Goal: Information Seeking & Learning: Learn about a topic

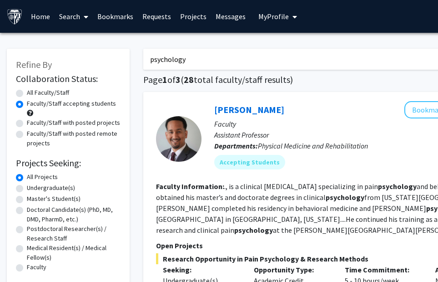
drag, startPoint x: 195, startPoint y: 60, endPoint x: 141, endPoint y: 60, distance: 54.1
type input "[MEDICAL_DATA]"
radio input "true"
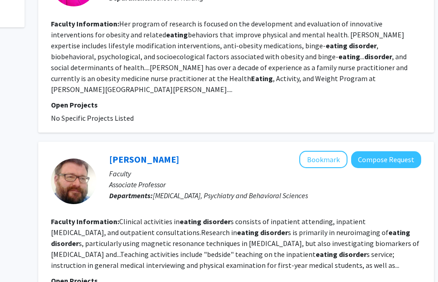
scroll to position [265, 105]
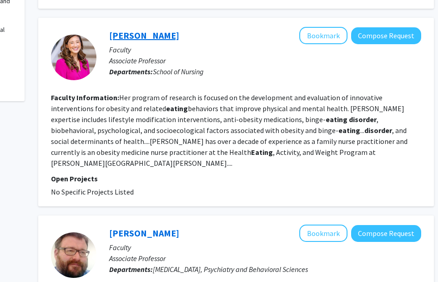
click at [144, 41] on link "[PERSON_NAME]" at bounding box center [144, 35] width 70 height 11
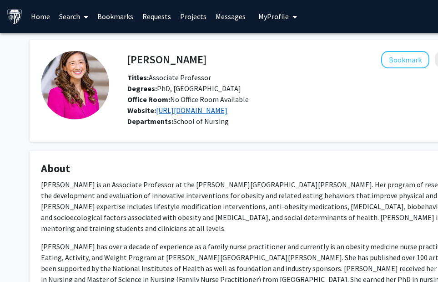
click at [214, 115] on link "[URL][DOMAIN_NAME]" at bounding box center [191, 110] width 71 height 9
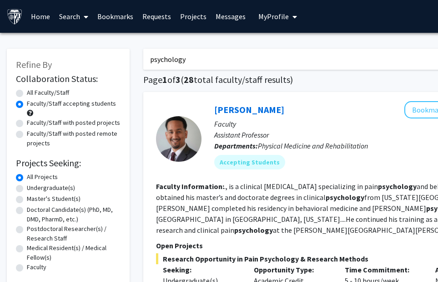
drag, startPoint x: 217, startPoint y: 66, endPoint x: 140, endPoint y: 64, distance: 77.8
type input "p"
type input "[MEDICAL_DATA]"
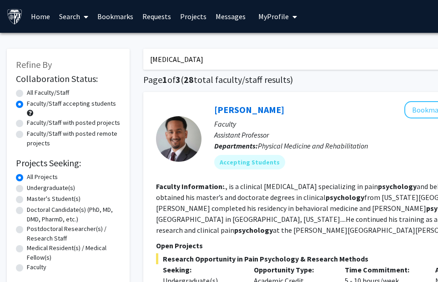
radio input "true"
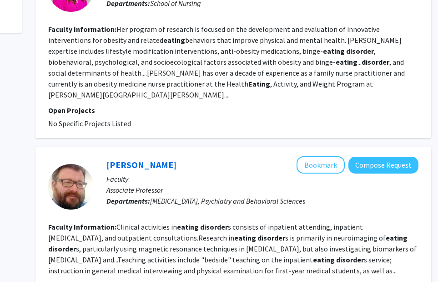
scroll to position [406, 108]
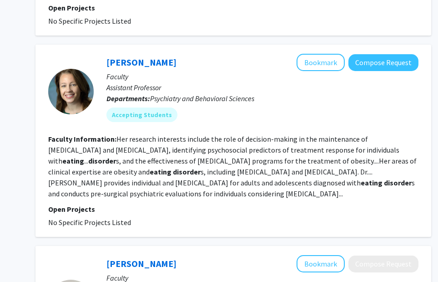
scroll to position [888, 108]
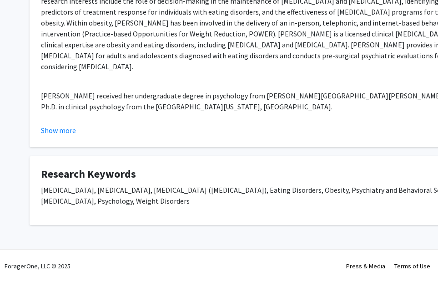
scroll to position [234, 0]
click at [67, 129] on button "Show more" at bounding box center [58, 130] width 35 height 11
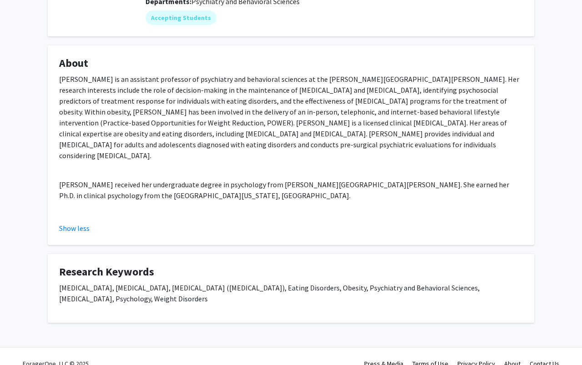
scroll to position [0, 0]
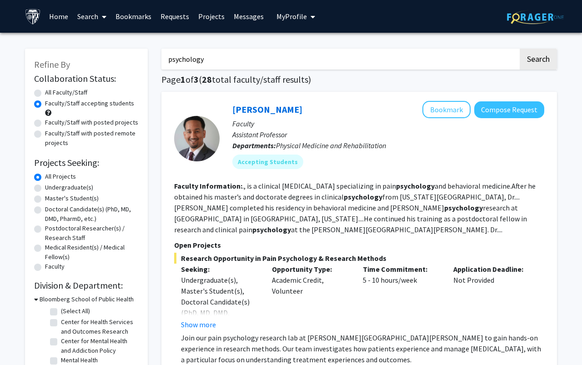
click at [255, 65] on input "psychology" at bounding box center [339, 59] width 357 height 21
drag, startPoint x: 242, startPoint y: 65, endPoint x: 161, endPoint y: 65, distance: 81.0
click at [161, 65] on input "psychology" at bounding box center [339, 59] width 357 height 21
click at [295, 166] on fg-user-badges "Accepting Students" at bounding box center [388, 160] width 312 height 18
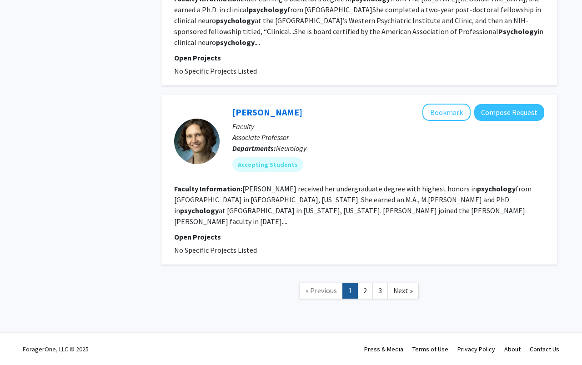
scroll to position [2269, 0]
click at [363, 299] on link "2" at bounding box center [365, 291] width 15 height 16
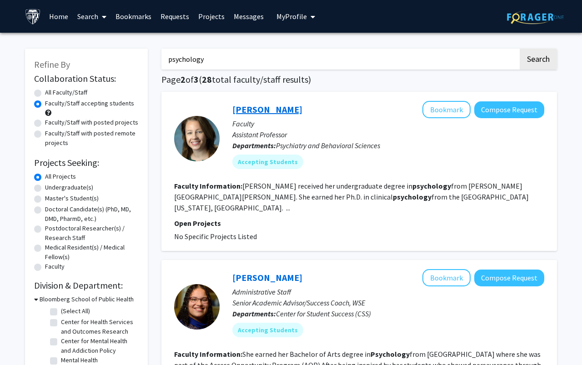
click at [276, 114] on link "[PERSON_NAME]" at bounding box center [267, 109] width 70 height 11
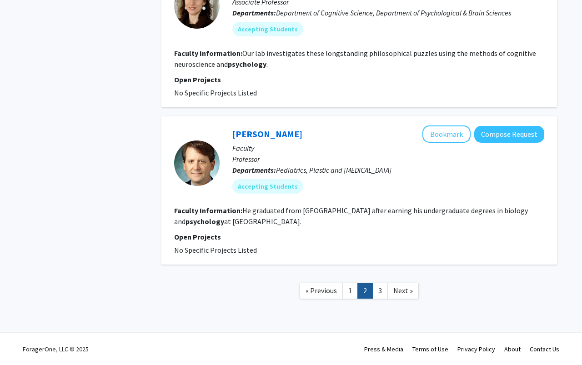
scroll to position [1845, 0]
click at [384, 288] on link "3" at bounding box center [380, 291] width 15 height 16
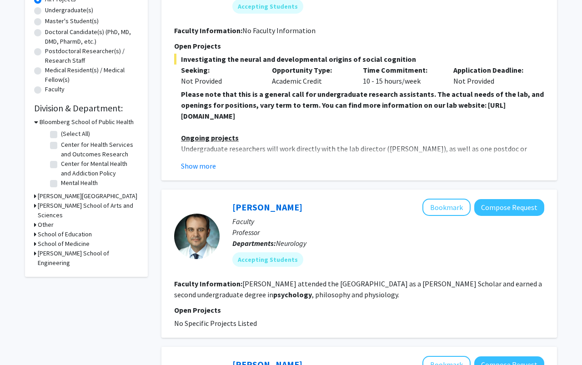
scroll to position [178, 0]
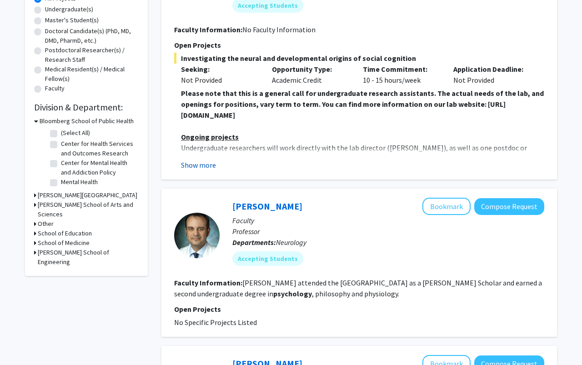
click at [202, 171] on button "Show more" at bounding box center [198, 165] width 35 height 11
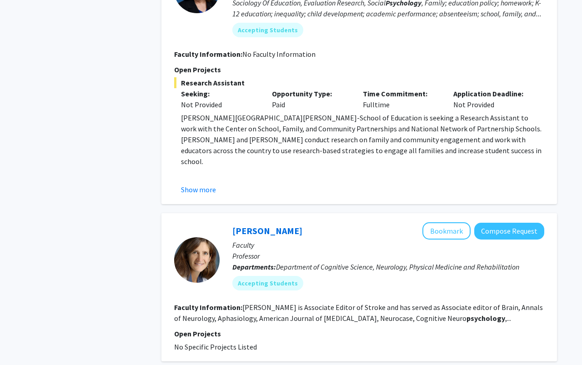
scroll to position [1647, 0]
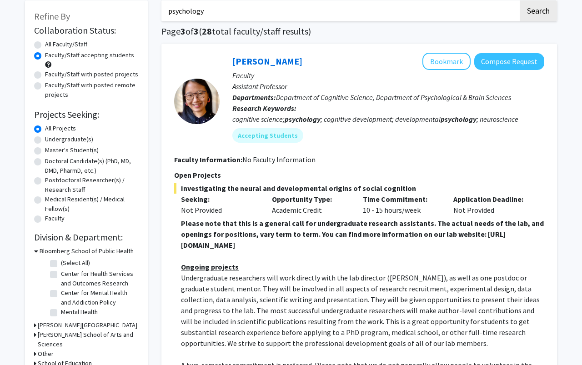
scroll to position [0, 0]
